Goal: Task Accomplishment & Management: Manage account settings

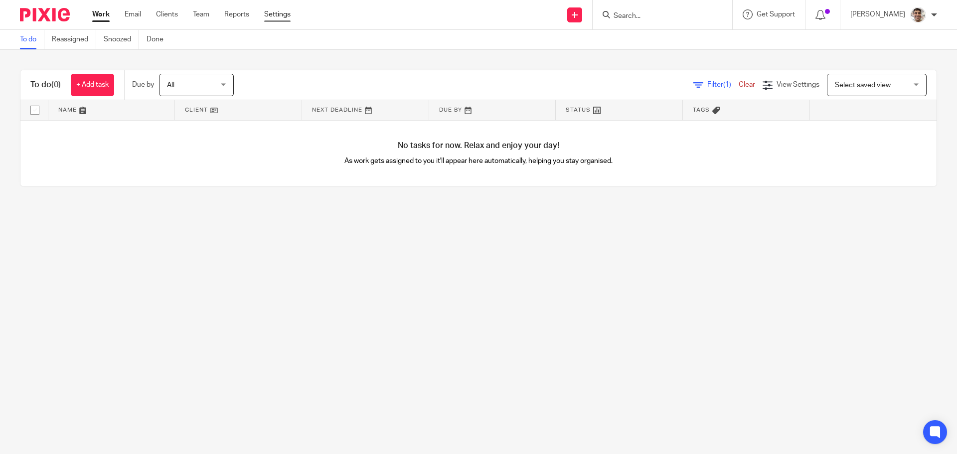
click at [277, 15] on link "Settings" at bounding box center [277, 14] width 26 height 10
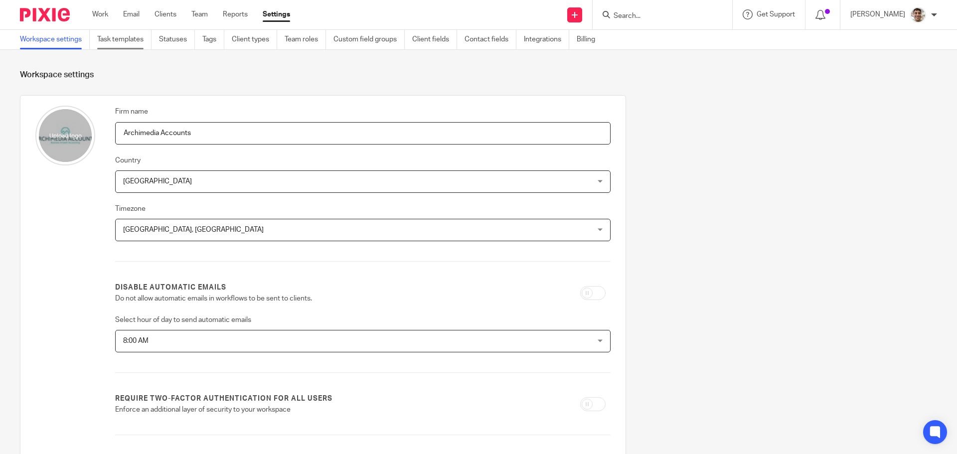
click at [116, 44] on link "Task templates" at bounding box center [124, 39] width 54 height 19
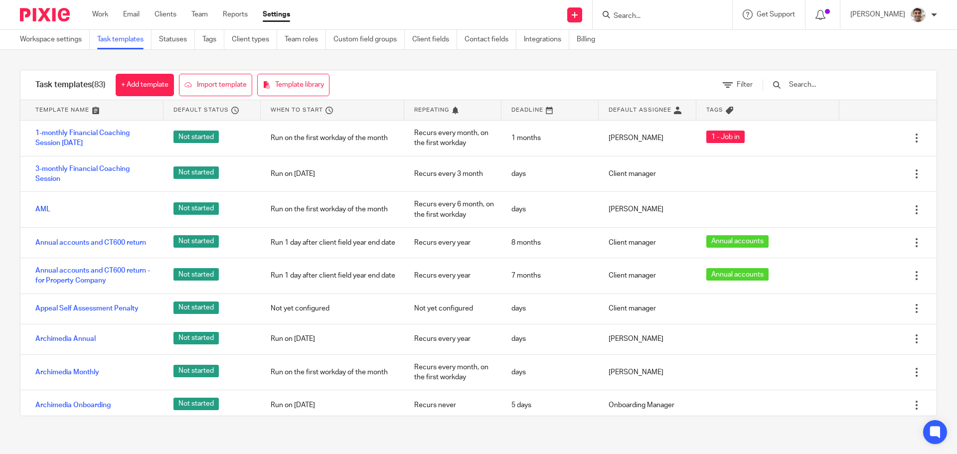
click at [847, 83] on input "text" at bounding box center [846, 84] width 116 height 11
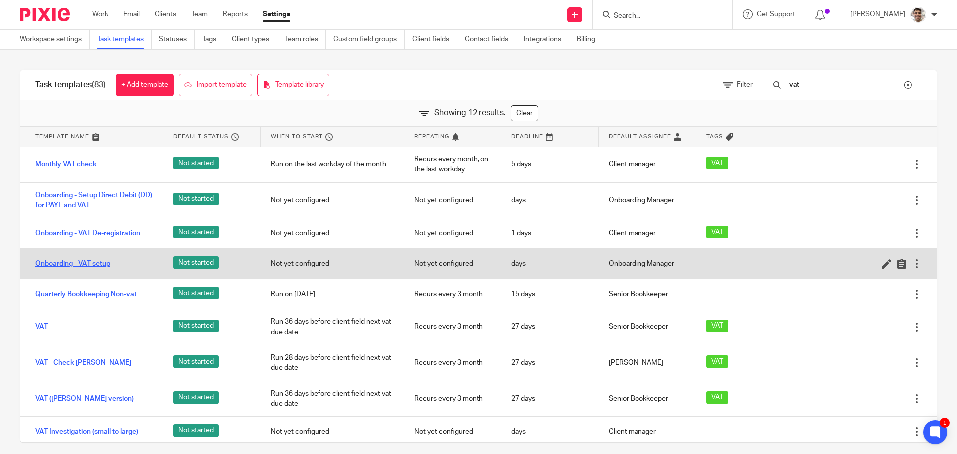
type input "vat"
click at [99, 263] on link "Onboarding - VAT setup" at bounding box center [72, 264] width 75 height 10
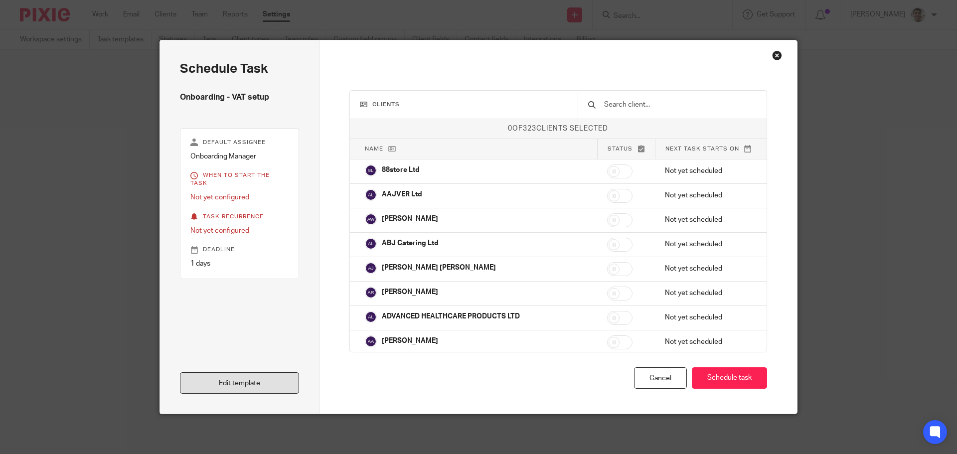
click at [244, 381] on link "Edit template" at bounding box center [239, 382] width 119 height 21
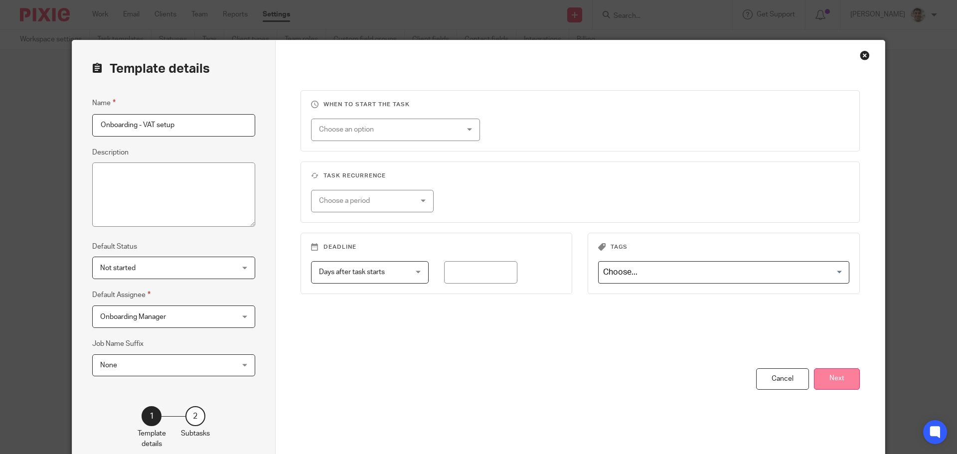
click at [847, 383] on button "Next" at bounding box center [837, 378] width 46 height 21
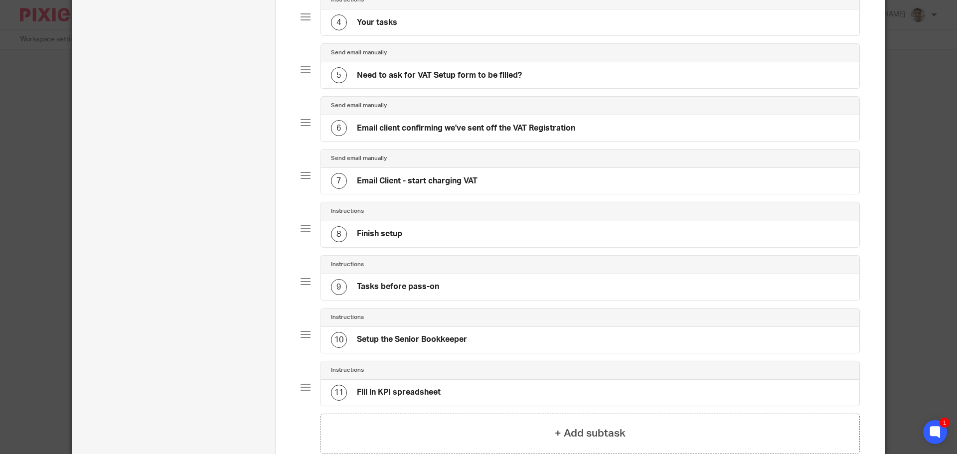
scroll to position [237, 0]
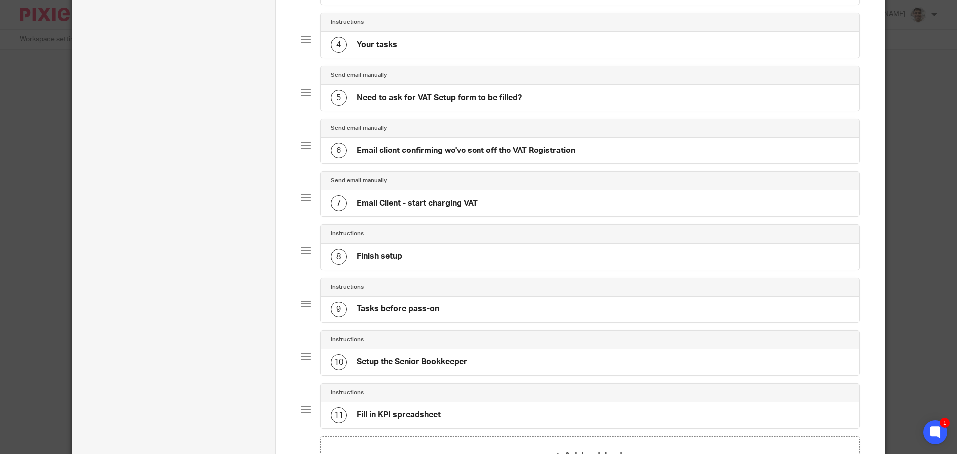
click at [443, 315] on div "9 Tasks before pass-on" at bounding box center [590, 310] width 539 height 26
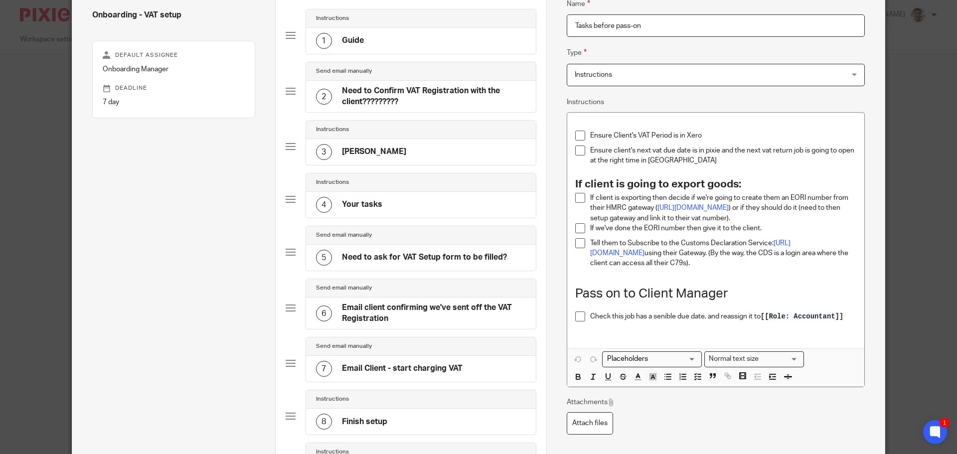
scroll to position [67, 0]
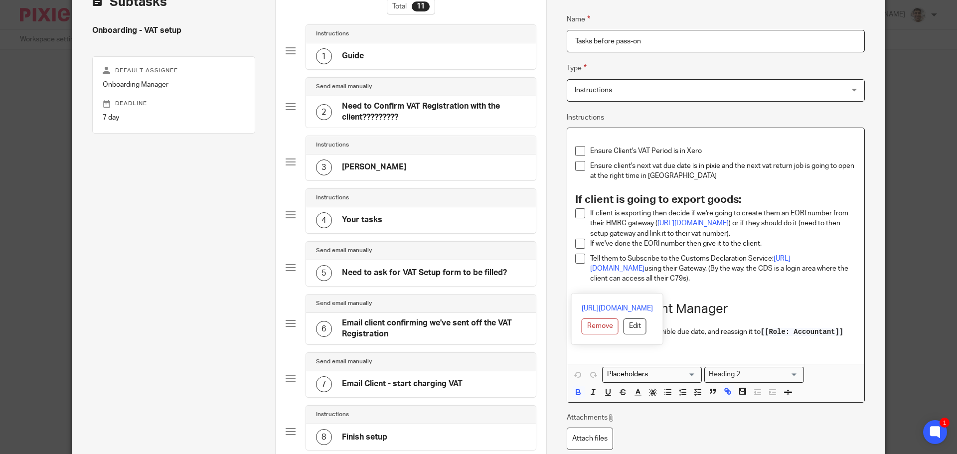
drag, startPoint x: 691, startPoint y: 288, endPoint x: 563, endPoint y: 200, distance: 155.7
click at [567, 200] on div "Ensure Client's VAT Period is in Xero Ensure client's next vat due date is in p…" at bounding box center [716, 265] width 298 height 275
click at [654, 197] on strong "If client is going to export goods:" at bounding box center [658, 199] width 166 height 10
click at [706, 201] on strong "If client is going to export goods:" at bounding box center [658, 199] width 166 height 10
click at [759, 200] on h2 "If client is going to export goods:" at bounding box center [715, 199] width 281 height 17
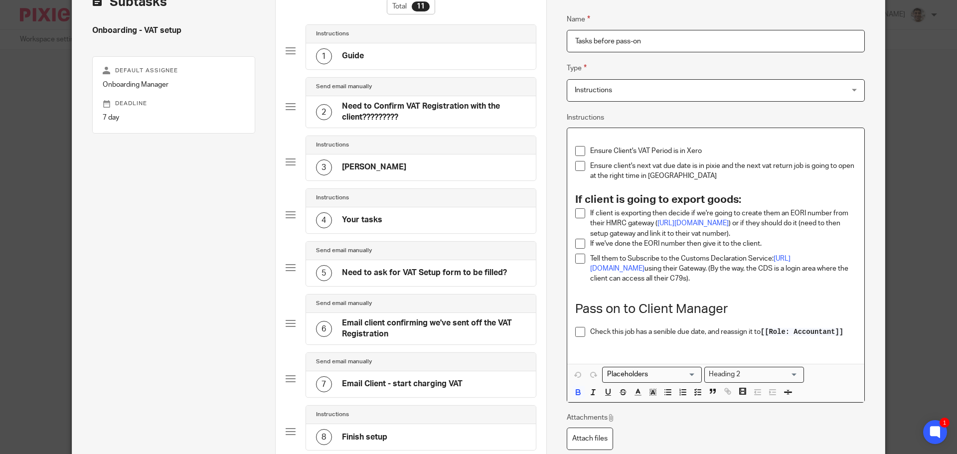
click at [800, 199] on h2 "If client is going to export goods:" at bounding box center [715, 199] width 281 height 17
drag, startPoint x: 691, startPoint y: 290, endPoint x: 565, endPoint y: 199, distance: 155.5
click at [567, 199] on div "Ensure Client's VAT Period is in Xero Ensure client's next vat due date is in p…" at bounding box center [715, 246] width 297 height 236
click at [693, 284] on p "Tell them to Subscribe to the Customs Declaration Service: https://www.gov.uk/g…" at bounding box center [723, 269] width 266 height 30
drag, startPoint x: 724, startPoint y: 290, endPoint x: 566, endPoint y: 199, distance: 182.2
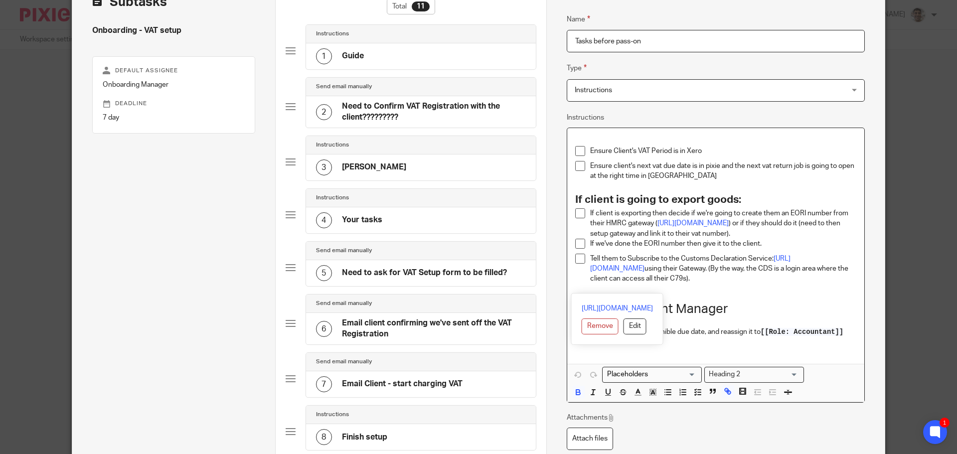
click at [567, 199] on div "Ensure Client's VAT Period is in Xero Ensure client's next vat due date is in p…" at bounding box center [715, 246] width 297 height 236
click at [777, 196] on h2 "If client is going to export goods:" at bounding box center [715, 199] width 281 height 17
click at [803, 196] on h2 "If client is going to export goods:" at bounding box center [715, 199] width 281 height 17
click at [789, 198] on h2 "If client is going to export goods:" at bounding box center [715, 199] width 281 height 17
click at [796, 198] on h2 "If client is going to export goods:" at bounding box center [715, 199] width 281 height 17
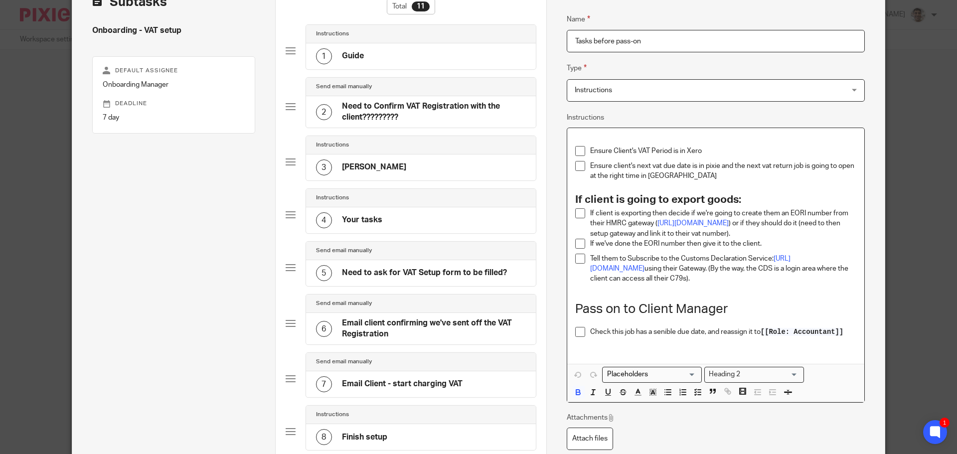
click at [803, 201] on h2 "If client is going to export goods:" at bounding box center [715, 199] width 281 height 17
click at [784, 201] on h2 "If client is going to export goods:" at bounding box center [715, 199] width 281 height 17
click at [810, 199] on h2 "If client is going to export goods:" at bounding box center [715, 199] width 281 height 17
click at [796, 198] on h2 "If client is going to export goods:" at bounding box center [715, 199] width 281 height 17
click at [813, 197] on h2 "If client is going to export goods:" at bounding box center [715, 199] width 281 height 17
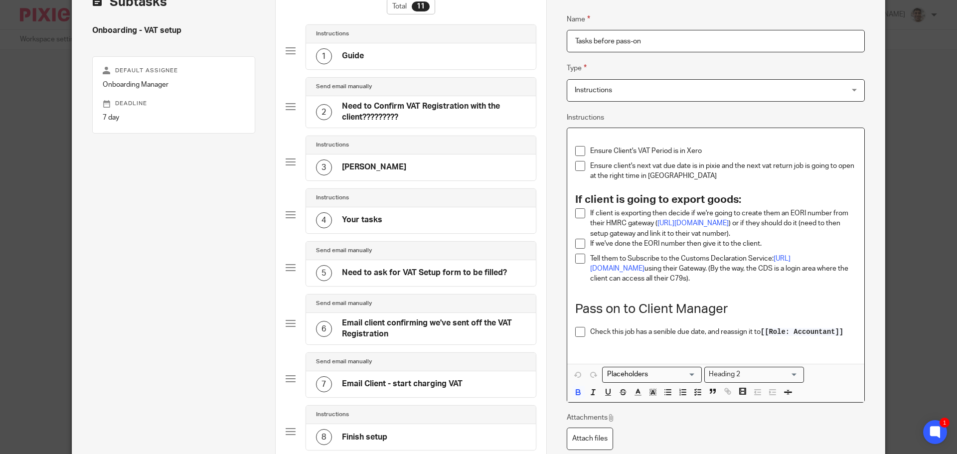
click at [830, 198] on h2 "If client is going to export goods:" at bounding box center [715, 199] width 281 height 17
click at [819, 198] on h2 "If client is going to export goods:" at bounding box center [715, 199] width 281 height 17
click at [834, 199] on h2 "If client is going to export goods:" at bounding box center [715, 199] width 281 height 17
click at [820, 200] on h2 "If client is going to export goods:" at bounding box center [715, 199] width 281 height 17
click at [812, 200] on h2 "If client is going to export goods:" at bounding box center [715, 199] width 281 height 17
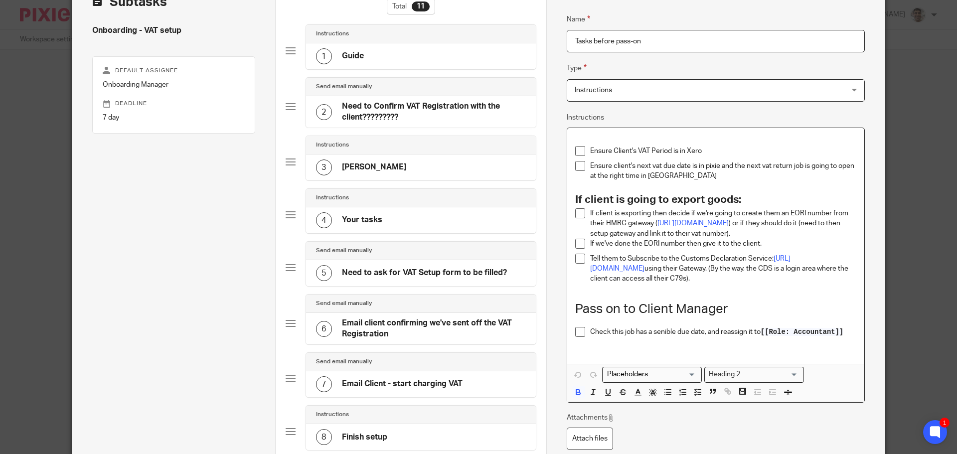
click at [819, 200] on h2 "If client is going to export goods:" at bounding box center [715, 199] width 281 height 17
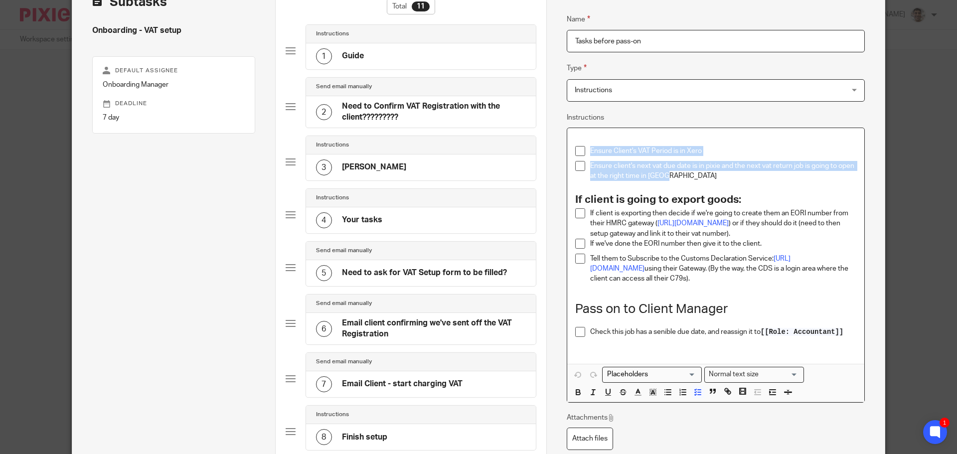
drag, startPoint x: 673, startPoint y: 176, endPoint x: 573, endPoint y: 156, distance: 102.8
click at [575, 156] on ul "Ensure Client's VAT Period is in Xero Ensure client's next vat due date is in p…" at bounding box center [715, 168] width 281 height 45
click at [696, 176] on p "Ensure client's next vat due date is in pixie and the next vat return job is go…" at bounding box center [723, 171] width 266 height 20
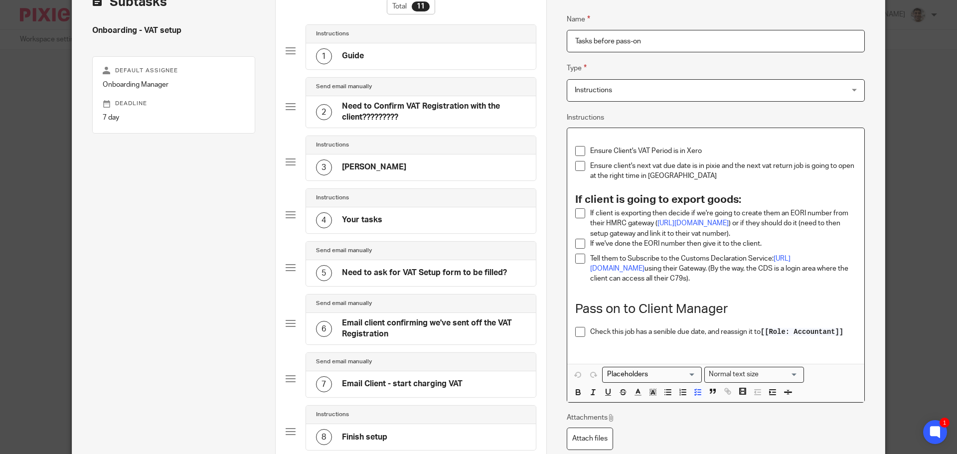
click at [716, 176] on p "Ensure client's next vat due date is in pixie and the next vat return job is go…" at bounding box center [723, 171] width 266 height 20
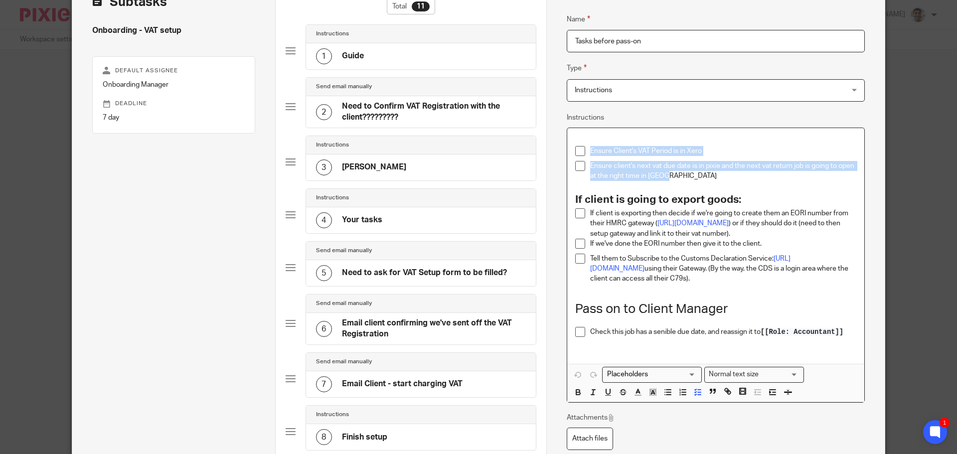
drag, startPoint x: 726, startPoint y: 177, endPoint x: 539, endPoint y: 154, distance: 188.4
click at [539, 154] on div "Subtasks Onboarding - VAT setup Default assignee Onboarding Manager Deadline 7 …" at bounding box center [478, 340] width 813 height 733
click at [712, 175] on p "Ensure client's next vat due date is in pixie and the next vat return job is go…" at bounding box center [723, 171] width 266 height 20
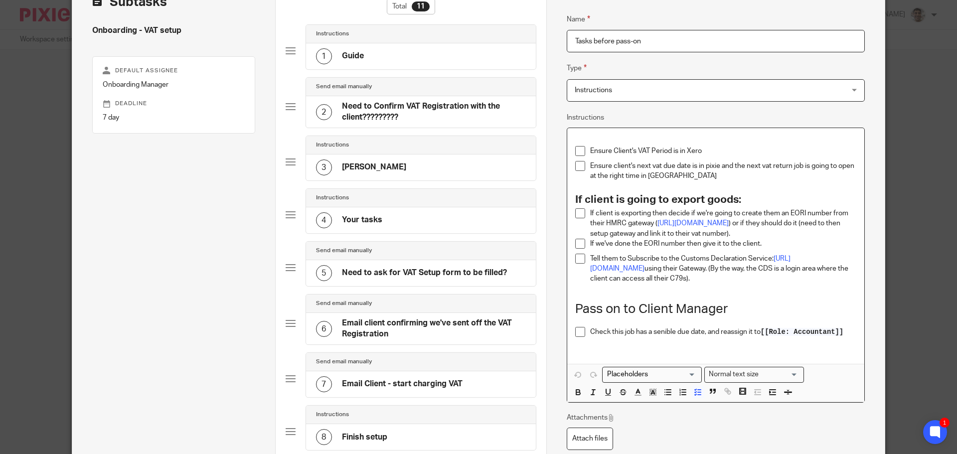
click at [749, 175] on p "Ensure client's next vat due date is in pixie and the next vat return job is go…" at bounding box center [723, 171] width 266 height 20
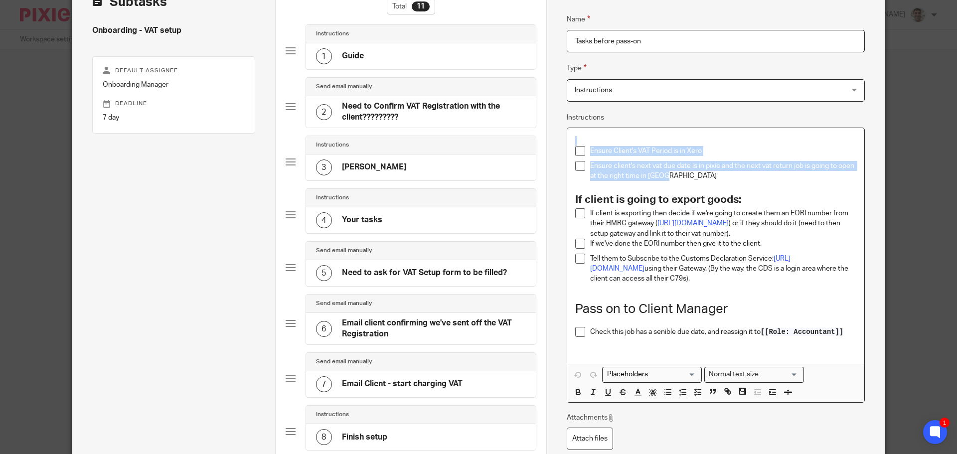
drag, startPoint x: 690, startPoint y: 177, endPoint x: 514, endPoint y: 134, distance: 181.1
click at [514, 134] on div "Subtasks Onboarding - VAT setup Default assignee Onboarding Manager Deadline 7 …" at bounding box center [478, 340] width 813 height 733
click at [724, 174] on p "Ensure client's next vat due date is in pixie and the next vat return job is go…" at bounding box center [723, 171] width 266 height 20
drag, startPoint x: 675, startPoint y: 174, endPoint x: 514, endPoint y: 148, distance: 162.7
click at [514, 148] on div "Subtasks Onboarding - VAT setup Default assignee Onboarding Manager Deadline 7 …" at bounding box center [478, 340] width 813 height 733
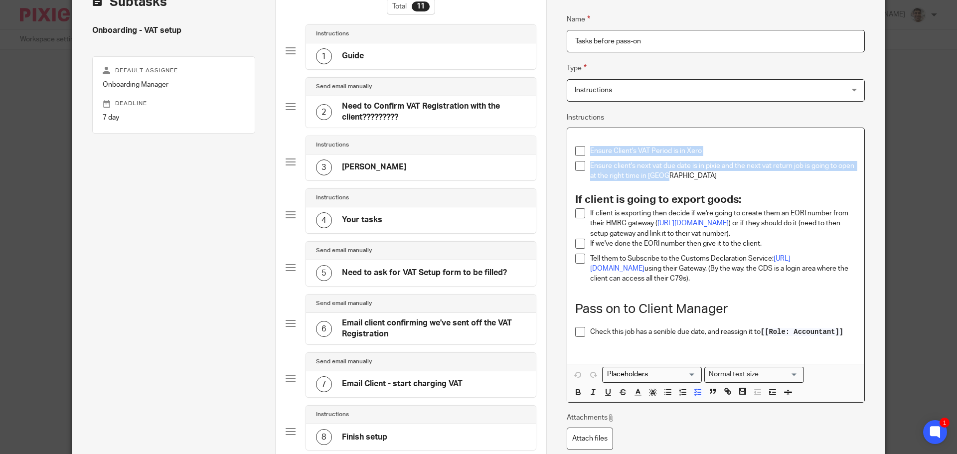
click at [698, 180] on p "Ensure client's next vat due date is in pixie and the next vat return job is go…" at bounding box center [723, 171] width 266 height 20
drag, startPoint x: 563, startPoint y: 162, endPoint x: 481, endPoint y: 132, distance: 87.8
click at [481, 132] on div "Subtasks Onboarding - VAT setup Default assignee Onboarding Manager Deadline 7 …" at bounding box center [478, 340] width 813 height 733
click at [716, 178] on p "Ensure client's next vat due date is in pixie and the next vat return job is go…" at bounding box center [723, 171] width 266 height 20
drag, startPoint x: 694, startPoint y: 178, endPoint x: 490, endPoint y: 110, distance: 215.7
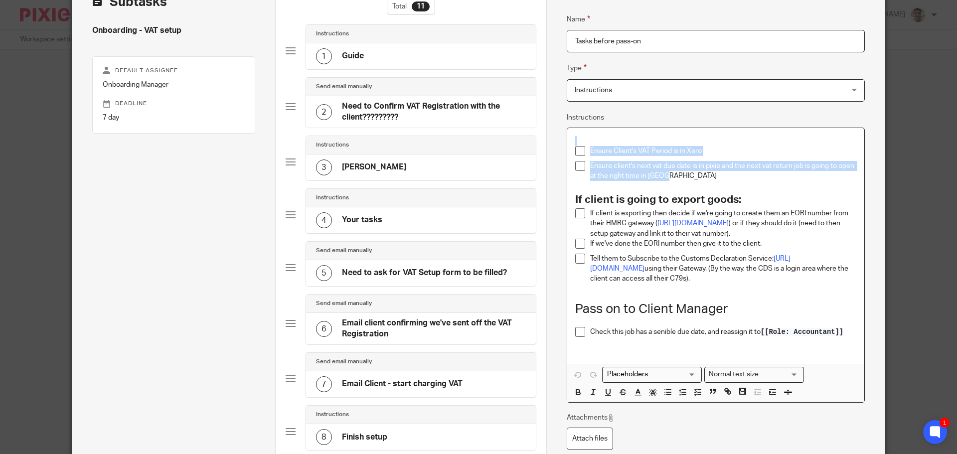
click at [490, 110] on div "Subtasks Onboarding - VAT setup Default assignee Onboarding Manager Deadline 7 …" at bounding box center [478, 340] width 813 height 733
click at [682, 172] on p "Ensure client's next vat due date is in pixie and the next vat return job is go…" at bounding box center [723, 171] width 266 height 20
drag, startPoint x: 598, startPoint y: 164, endPoint x: 715, endPoint y: 175, distance: 117.7
click at [715, 175] on p "Ensure client's next vat due date is in pixie and the next vat return job is go…" at bounding box center [723, 171] width 266 height 20
click at [751, 177] on p "Ensure client's next vat due date is in pixie and the next vat return job is go…" at bounding box center [723, 171] width 266 height 20
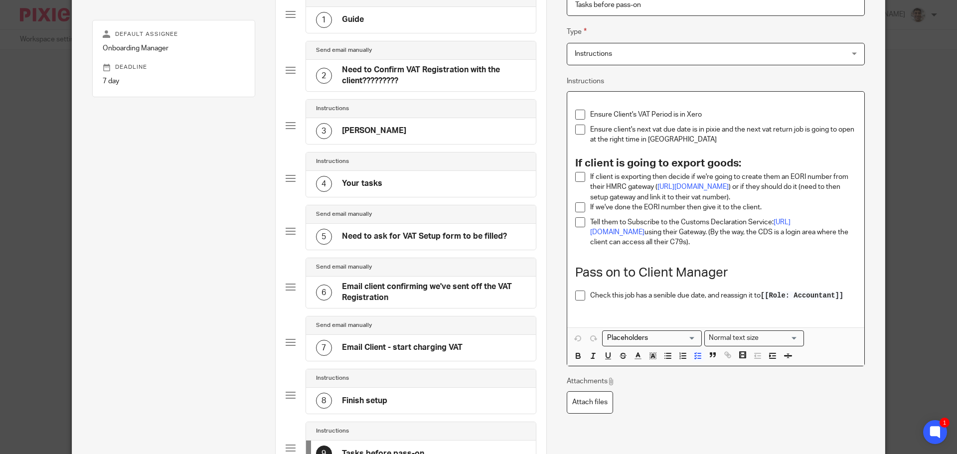
scroll to position [133, 0]
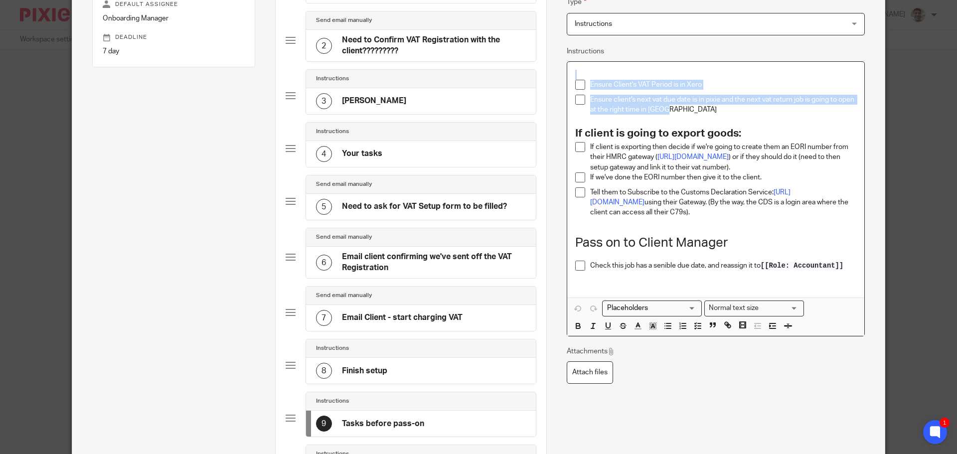
drag, startPoint x: 682, startPoint y: 112, endPoint x: 538, endPoint y: 78, distance: 148.6
click at [538, 78] on div "Subtasks Onboarding - VAT setup Default assignee Onboarding Manager Deadline 7 …" at bounding box center [478, 273] width 813 height 733
click at [712, 110] on p "Ensure client's next vat due date is in pixie and the next vat return job is go…" at bounding box center [723, 105] width 266 height 20
drag, startPoint x: 735, startPoint y: 112, endPoint x: 524, endPoint y: 57, distance: 217.9
click at [524, 57] on div "Subtasks Onboarding - VAT setup Default assignee Onboarding Manager Deadline 7 …" at bounding box center [478, 273] width 813 height 733
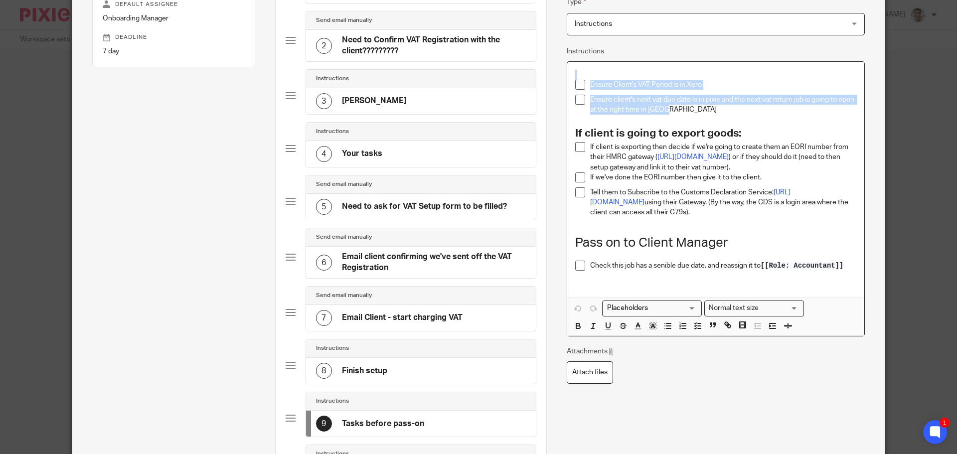
click at [686, 110] on p "Ensure client's next vat due date is in pixie and the next vat return job is go…" at bounding box center [723, 105] width 266 height 20
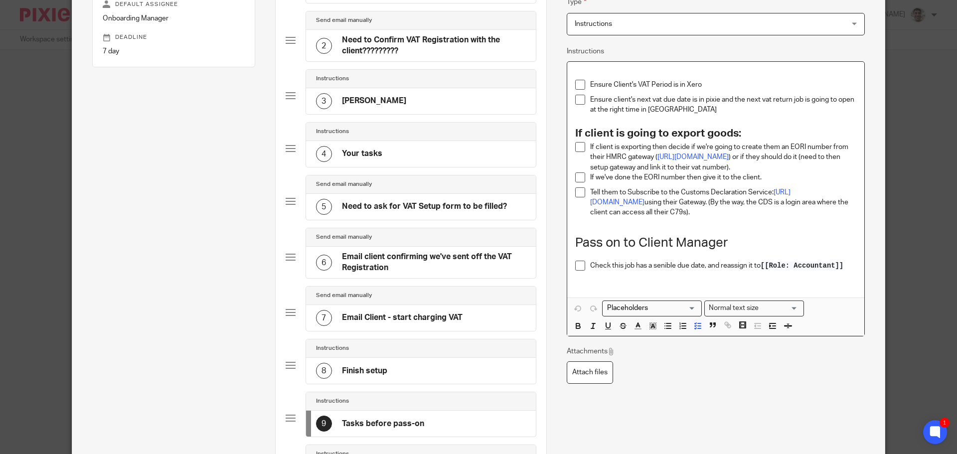
click at [733, 110] on p "Ensure client's next vat due date is in pixie and the next vat return job is go…" at bounding box center [723, 105] width 266 height 20
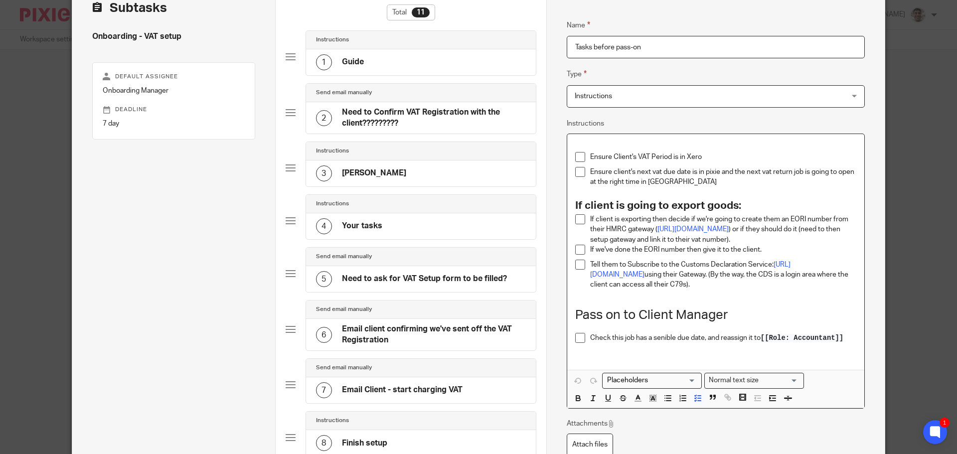
scroll to position [0, 0]
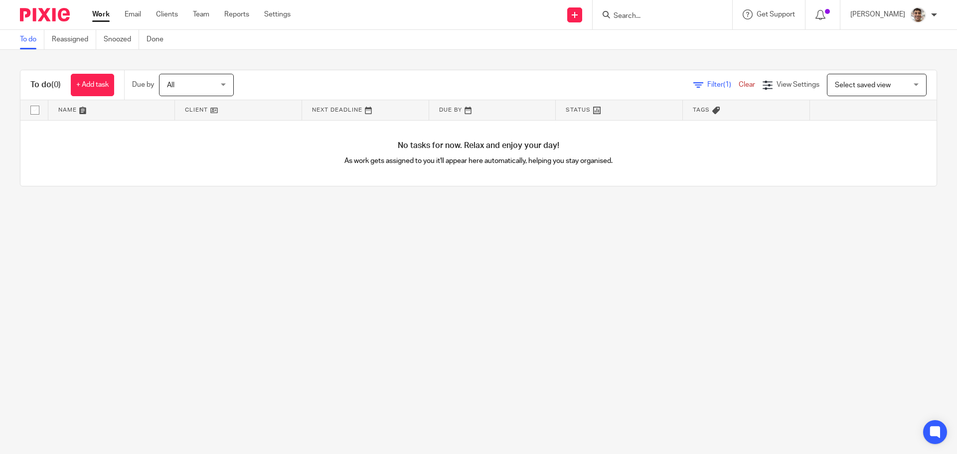
click at [672, 19] on input "Search" at bounding box center [658, 16] width 90 height 9
type input "v"
click at [270, 12] on link "Settings" at bounding box center [277, 14] width 26 height 10
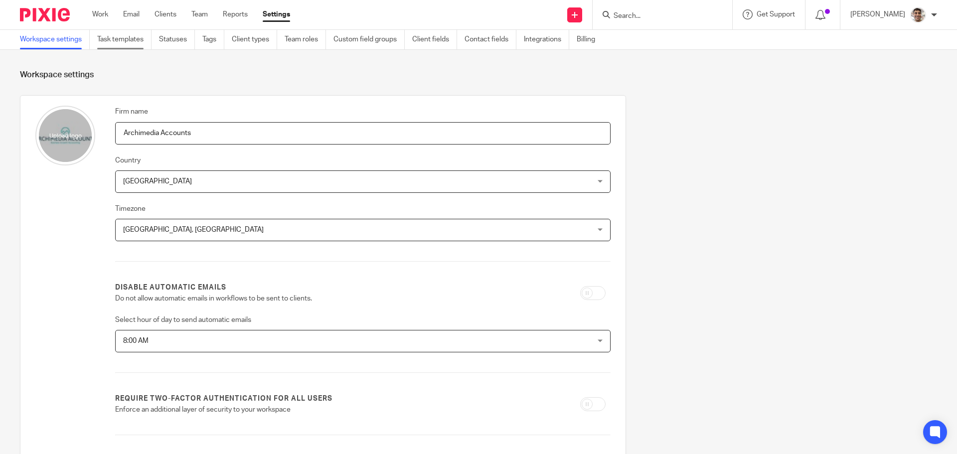
click at [145, 39] on link "Task templates" at bounding box center [124, 39] width 54 height 19
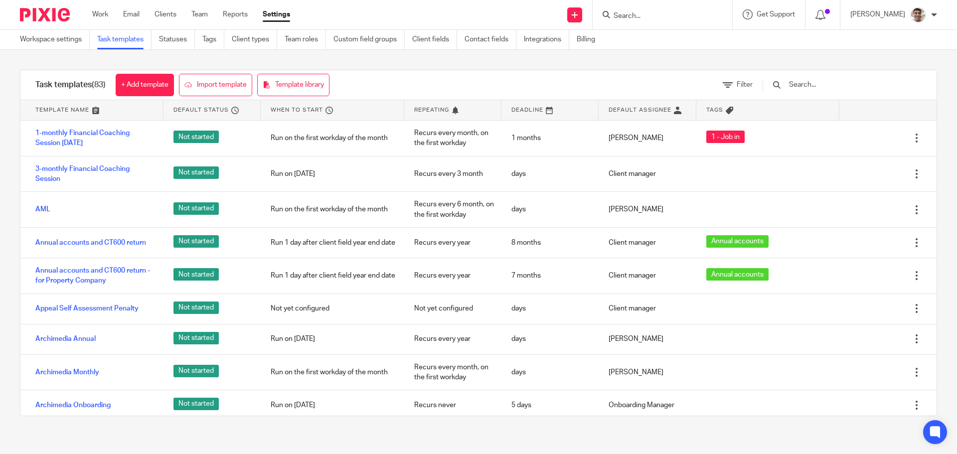
click at [830, 86] on input "text" at bounding box center [846, 84] width 116 height 11
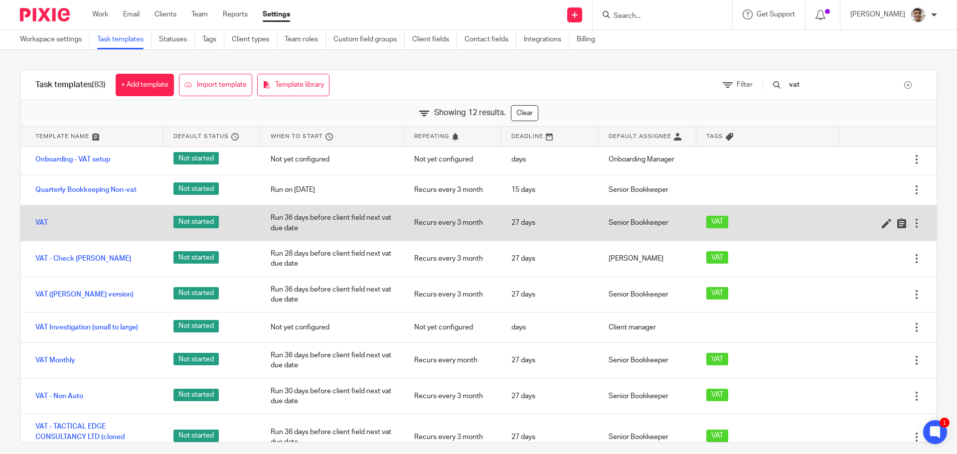
scroll to position [122, 0]
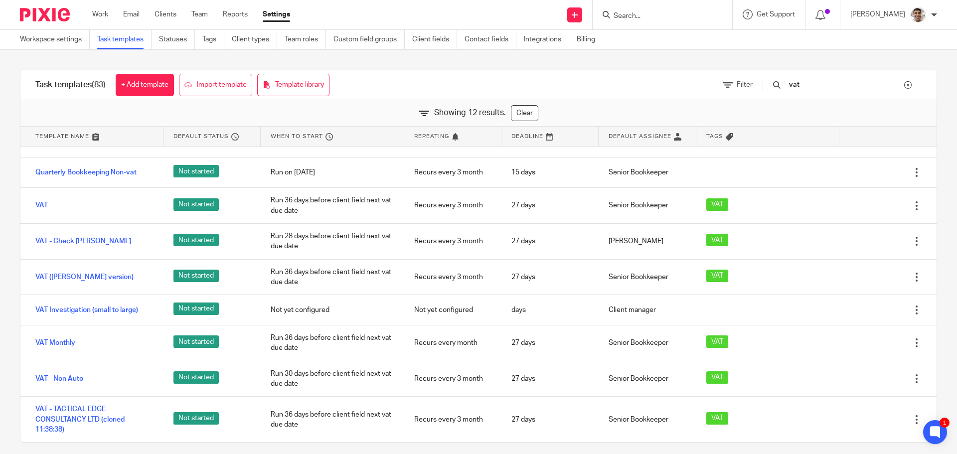
type input "vat"
click at [0, 298] on div "Task templates (83) + Add template Import template Template library Filter vat …" at bounding box center [478, 256] width 957 height 413
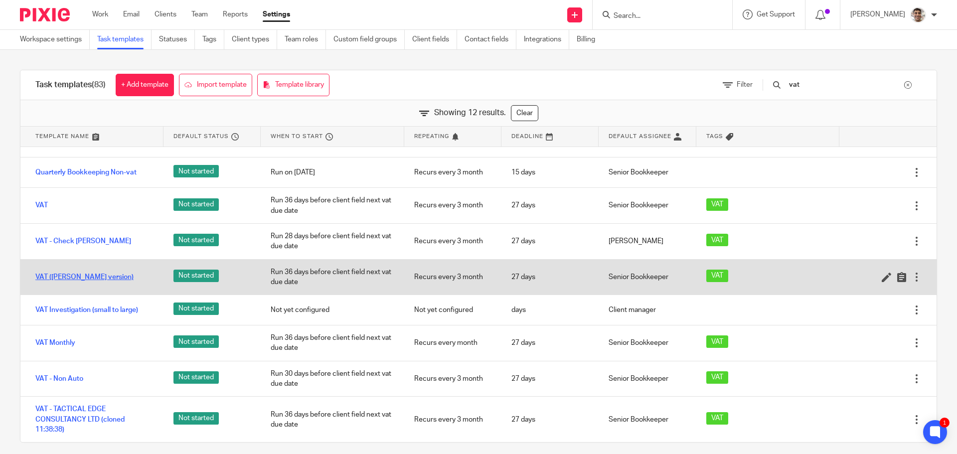
click at [102, 278] on link "VAT ([PERSON_NAME] version)" at bounding box center [84, 277] width 98 height 10
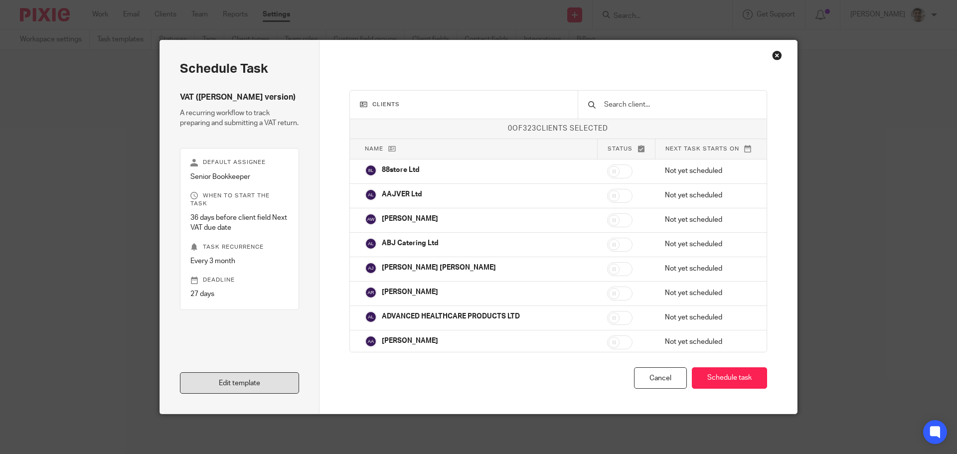
click at [252, 381] on link "Edit template" at bounding box center [239, 382] width 119 height 21
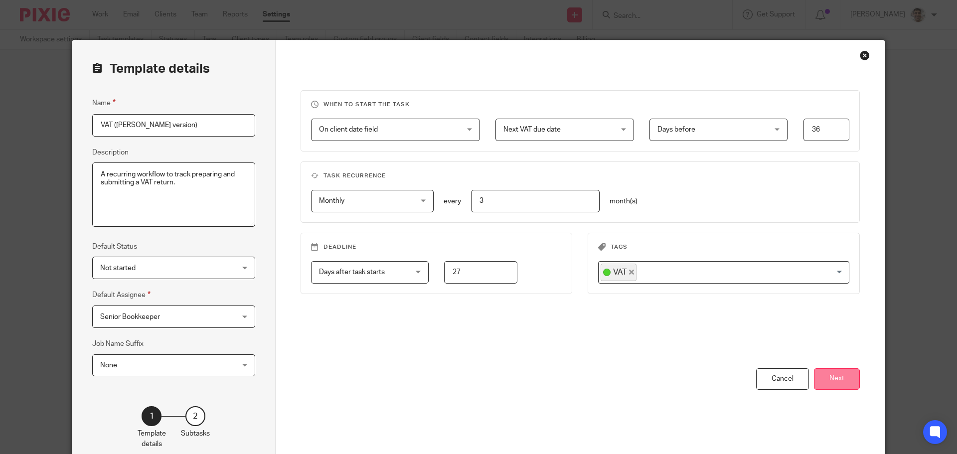
click at [826, 381] on button "Next" at bounding box center [837, 378] width 46 height 21
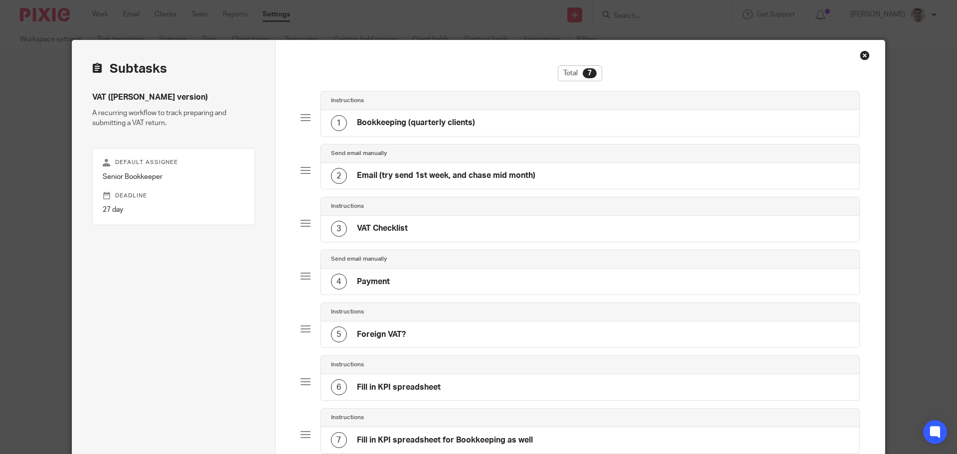
click at [219, 300] on div "VAT (Chris new version) A recurring workflow to track preparing and submitting …" at bounding box center [173, 290] width 163 height 397
click at [148, 306] on div "VAT (Chris new version) A recurring workflow to track preparing and submitting …" at bounding box center [173, 290] width 163 height 397
click at [183, 314] on div "VAT (Chris new version) A recurring workflow to track preparing and submitting …" at bounding box center [173, 290] width 163 height 397
click at [409, 73] on div "Total 7" at bounding box center [581, 78] width 560 height 26
click at [421, 67] on div "Total 7" at bounding box center [581, 78] width 560 height 26
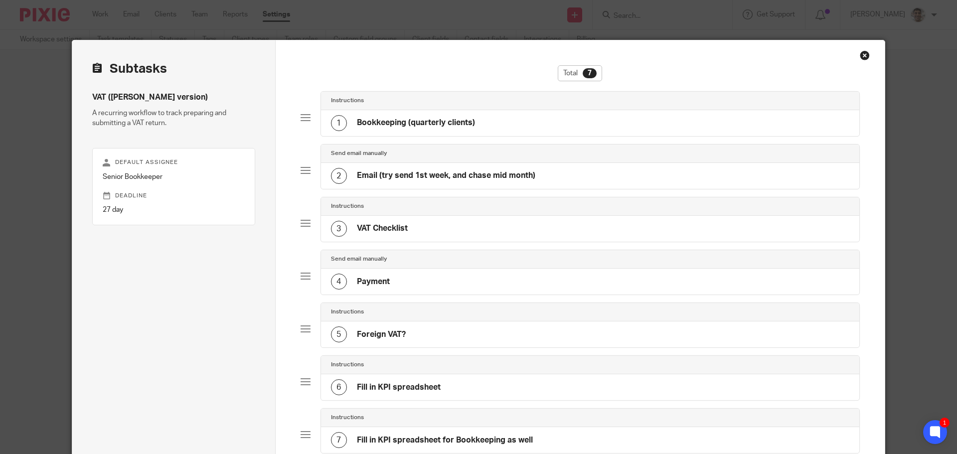
click at [421, 67] on div "Total 7" at bounding box center [581, 78] width 560 height 26
click at [427, 59] on div "Total 7 Instructions 1 Bookkeeping (quarterly clients) Send email manually 2 Em…" at bounding box center [581, 306] width 610 height 532
click at [860, 60] on div "Total 7 Instructions 1 Bookkeeping (quarterly clients) Send email manually 2 Em…" at bounding box center [581, 306] width 610 height 532
click at [860, 58] on div "Close this dialog window" at bounding box center [865, 55] width 10 height 10
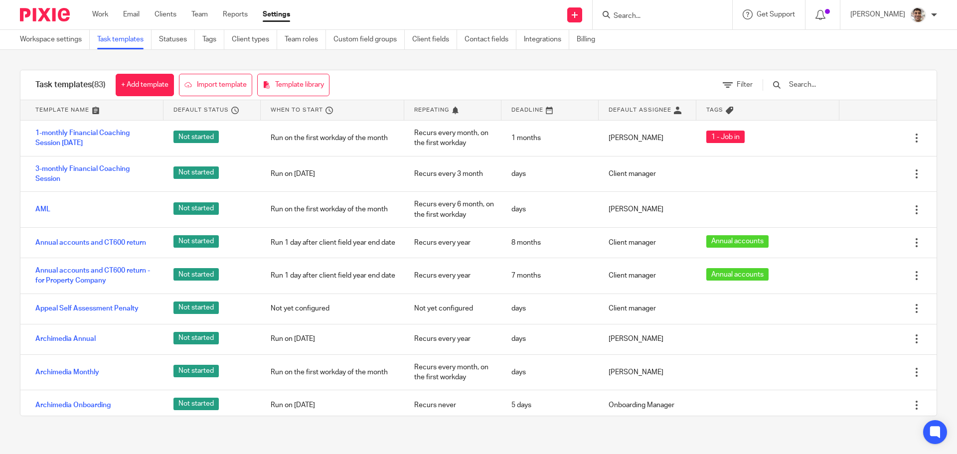
click at [0, 308] on div "Task templates (83) + Add template Import template Template library Filter Temp…" at bounding box center [478, 243] width 957 height 386
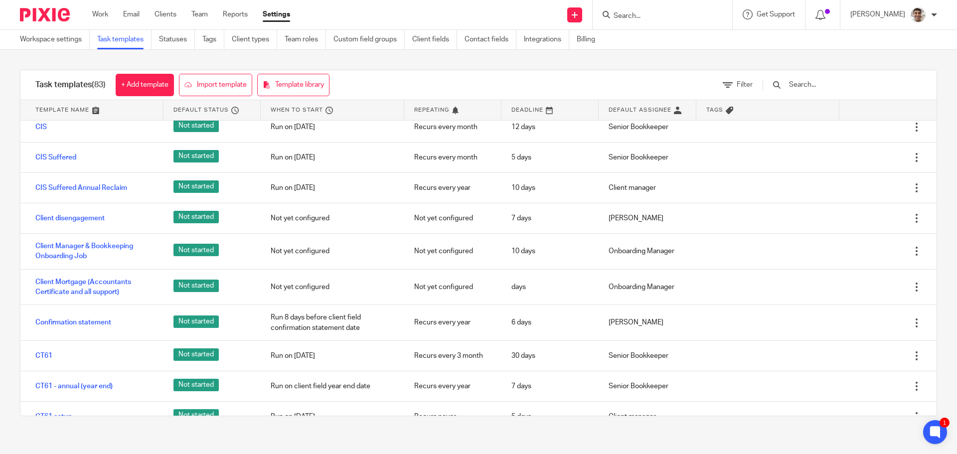
scroll to position [532, 0]
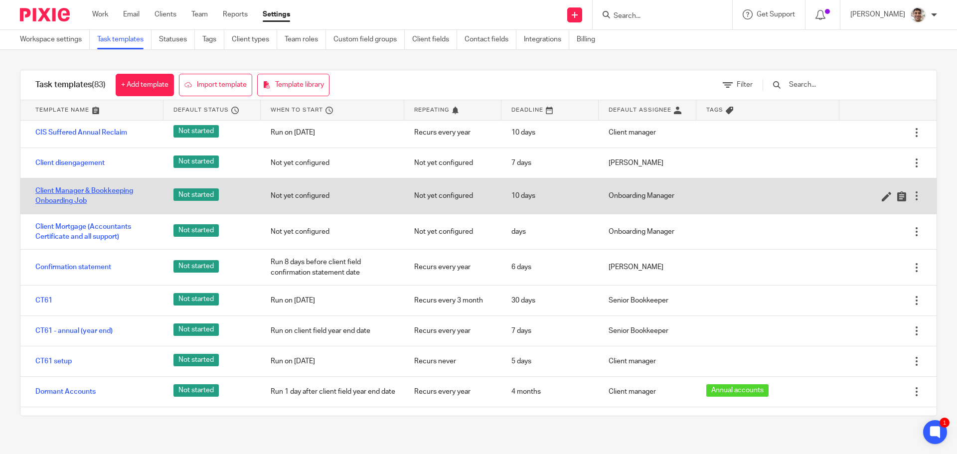
click at [88, 194] on link "Client Manager & Bookkeeping Onboarding Job" at bounding box center [94, 196] width 118 height 20
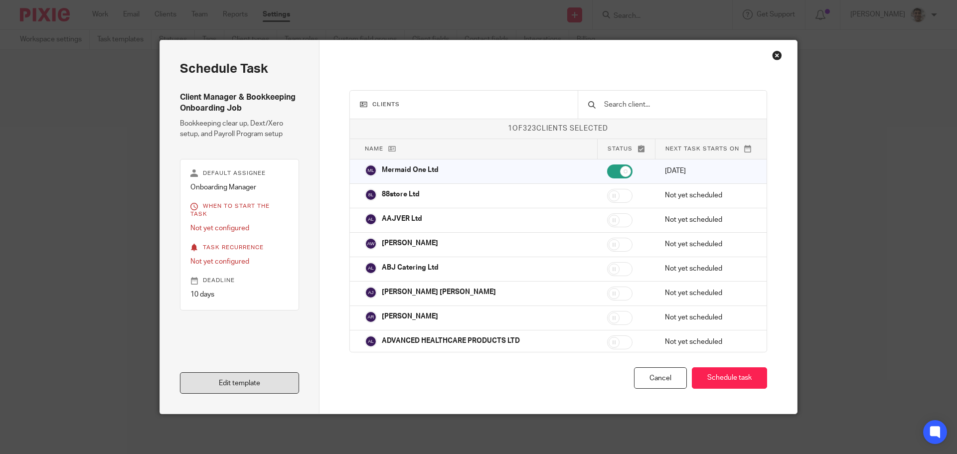
click at [245, 389] on link "Edit template" at bounding box center [239, 382] width 119 height 21
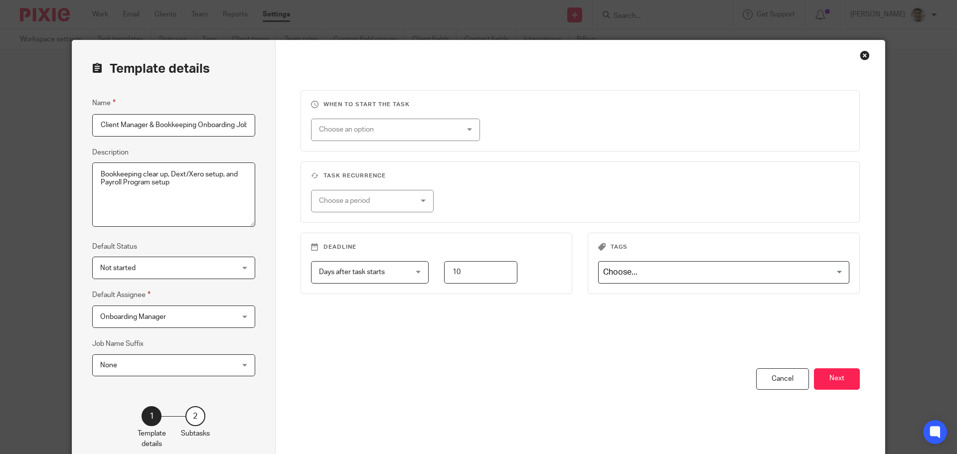
scroll to position [0, 3]
click at [837, 374] on button "Next" at bounding box center [837, 378] width 46 height 21
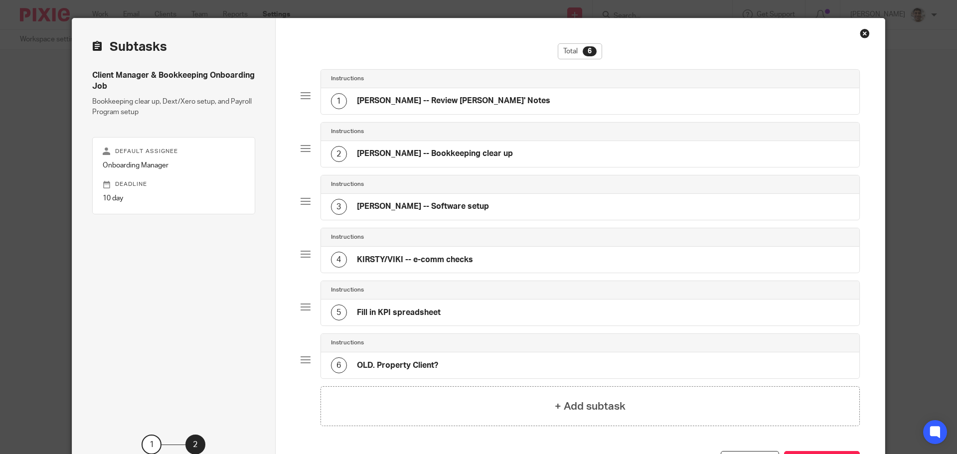
scroll to position [0, 0]
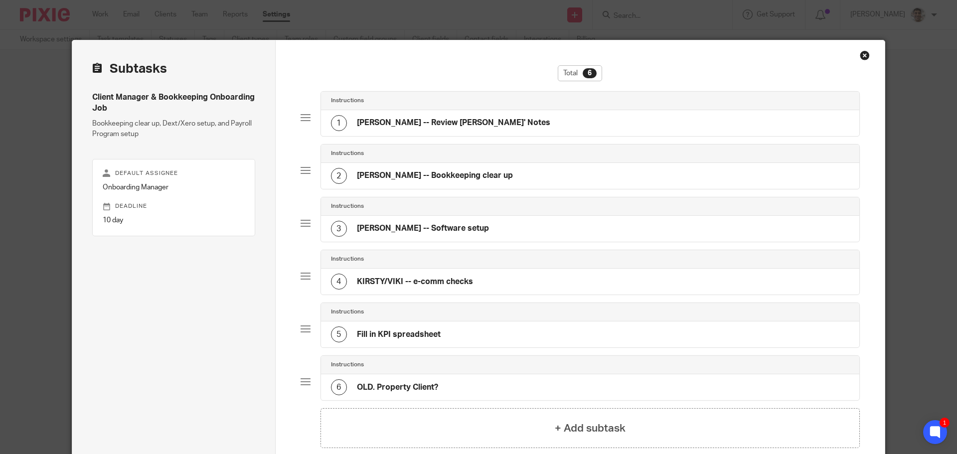
click at [461, 173] on h4 "[PERSON_NAME] -- Bookkeeping clear up" at bounding box center [435, 175] width 156 height 10
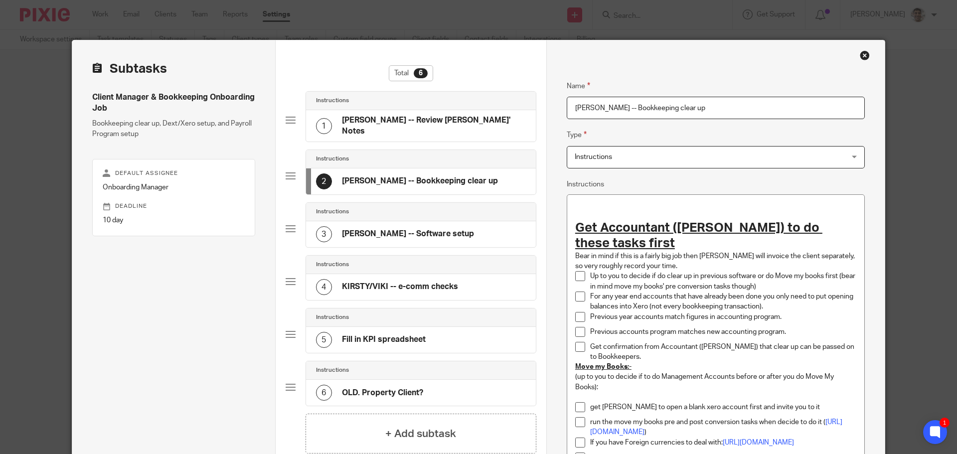
click at [411, 229] on h4 "[PERSON_NAME] -- Software setup" at bounding box center [408, 234] width 132 height 10
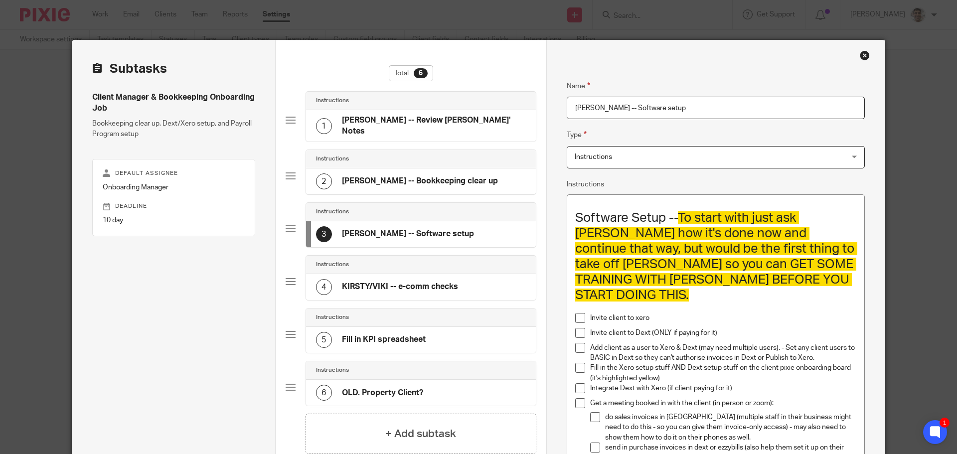
click at [437, 168] on div "2 [PERSON_NAME] -- Bookkeeping clear up" at bounding box center [421, 181] width 230 height 26
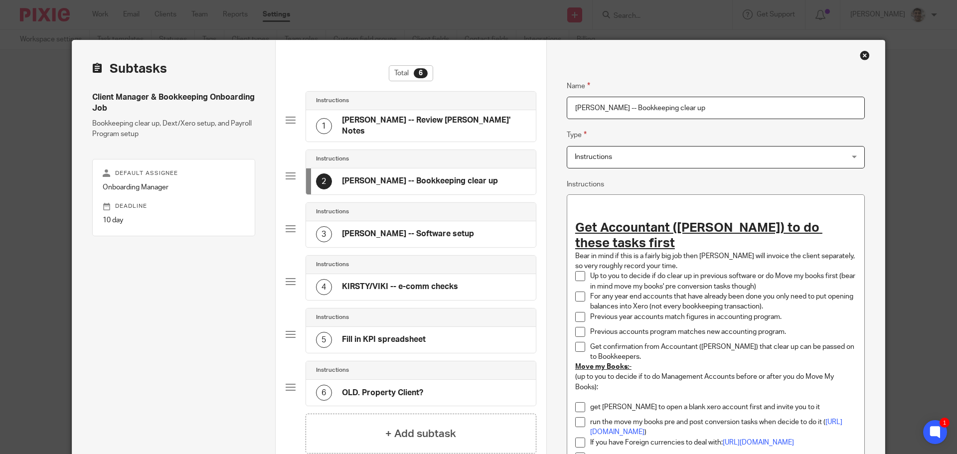
click at [860, 55] on div "Close this dialog window" at bounding box center [865, 55] width 10 height 10
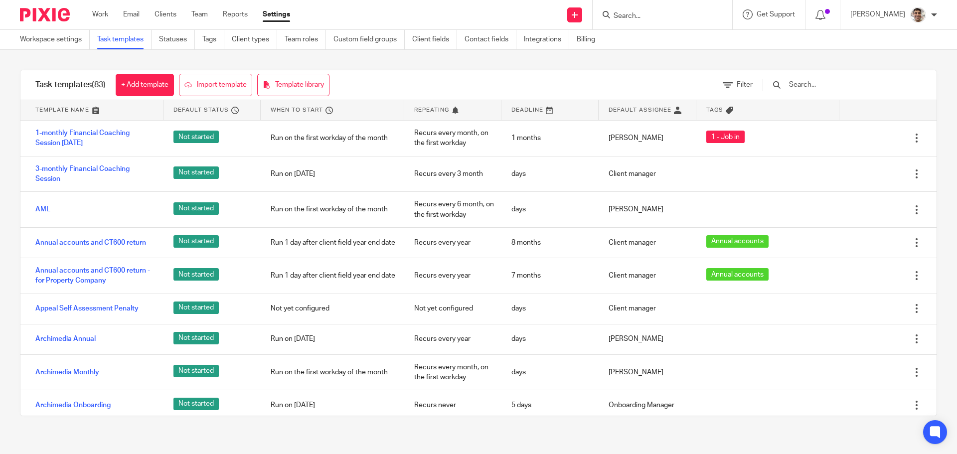
click at [640, 61] on div "Task templates (83) + Add template Import template Template library Filter Temp…" at bounding box center [478, 243] width 957 height 386
click at [720, 61] on div "Task templates (83) + Add template Import template Template library Filter Temp…" at bounding box center [478, 243] width 957 height 386
click at [691, 54] on div "Task templates (83) + Add template Import template Template library Filter Temp…" at bounding box center [478, 243] width 957 height 386
